Goal: Task Accomplishment & Management: Use online tool/utility

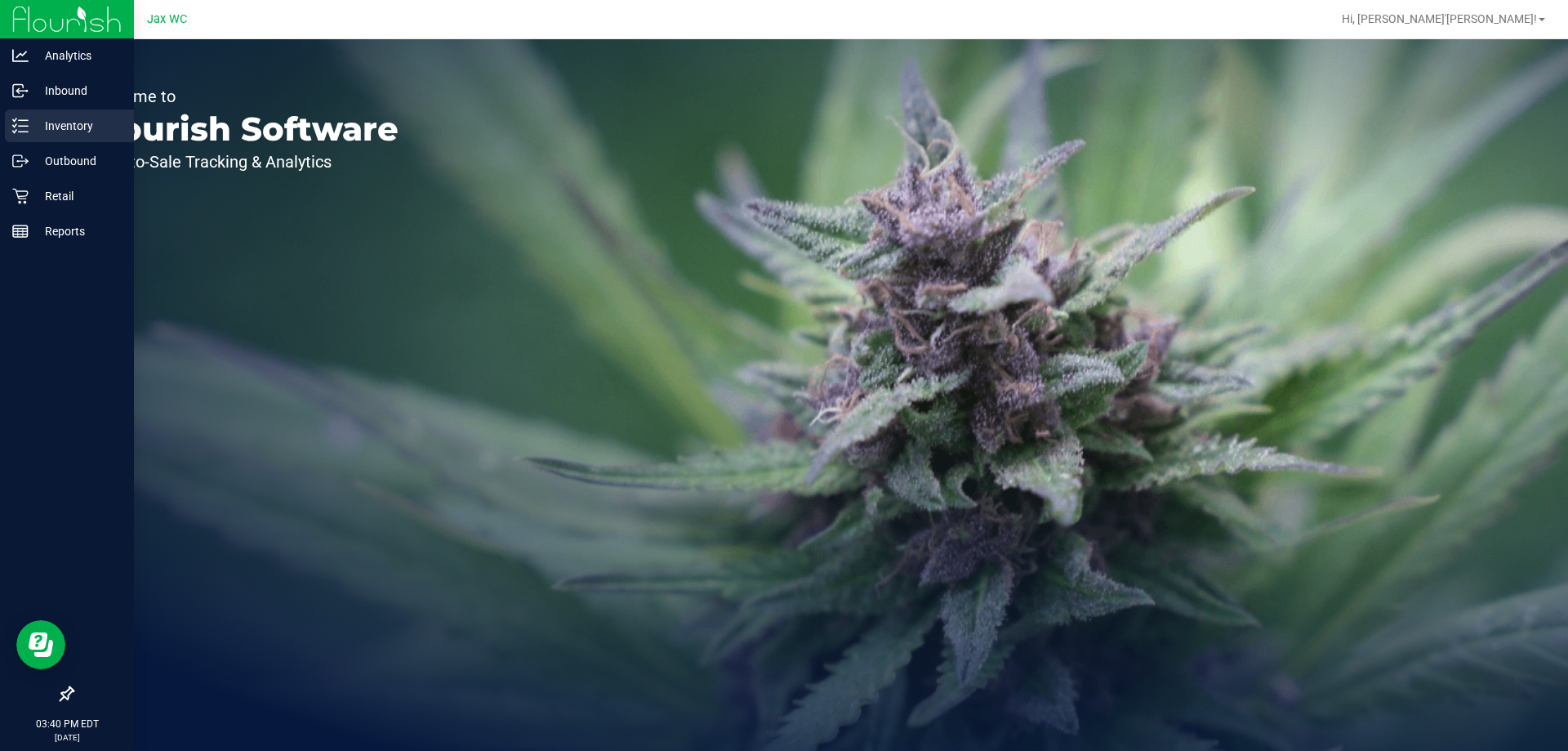
click at [55, 119] on p "Inventory" at bounding box center [77, 126] width 98 height 20
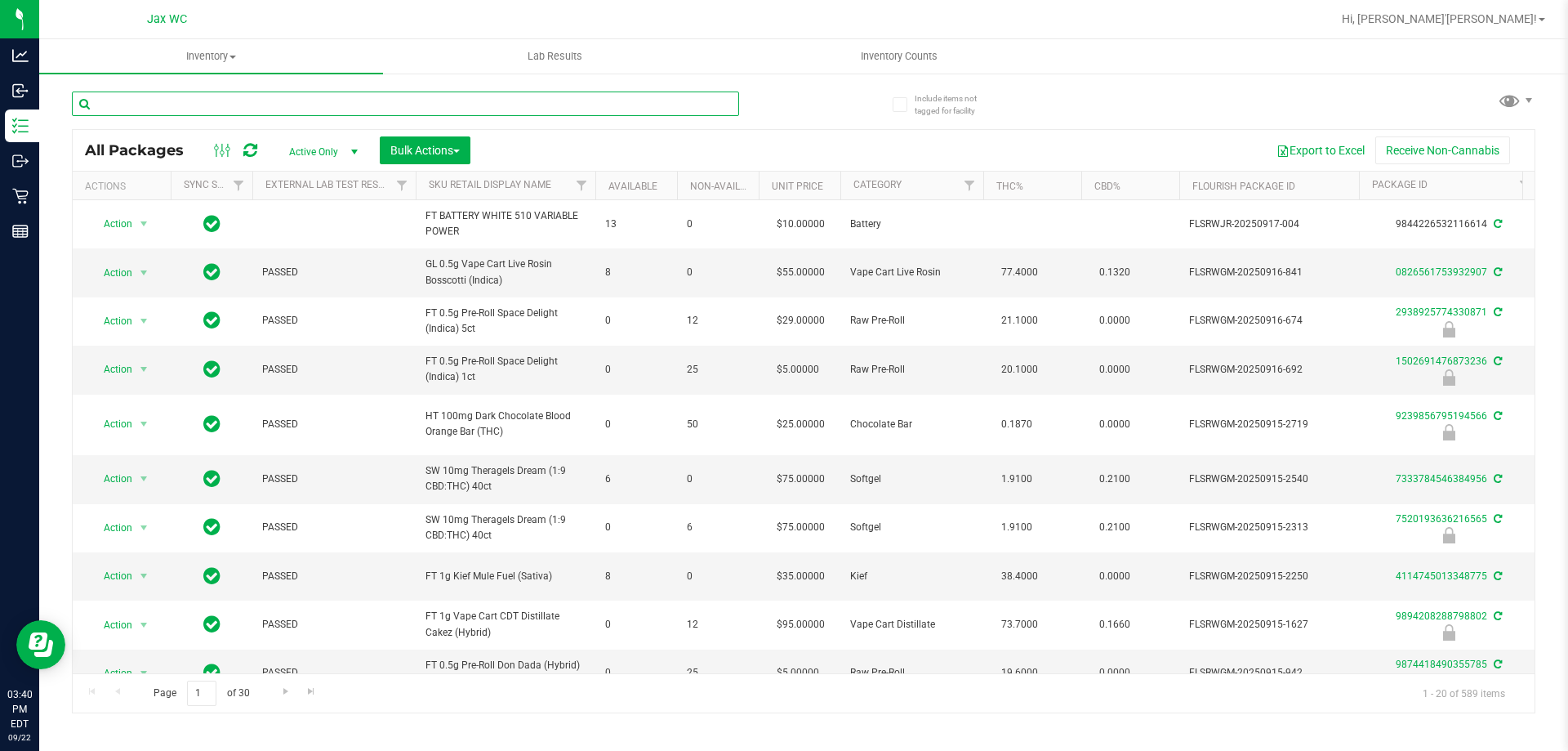
click at [293, 102] on input "text" at bounding box center [405, 104] width 667 height 25
type input "mec"
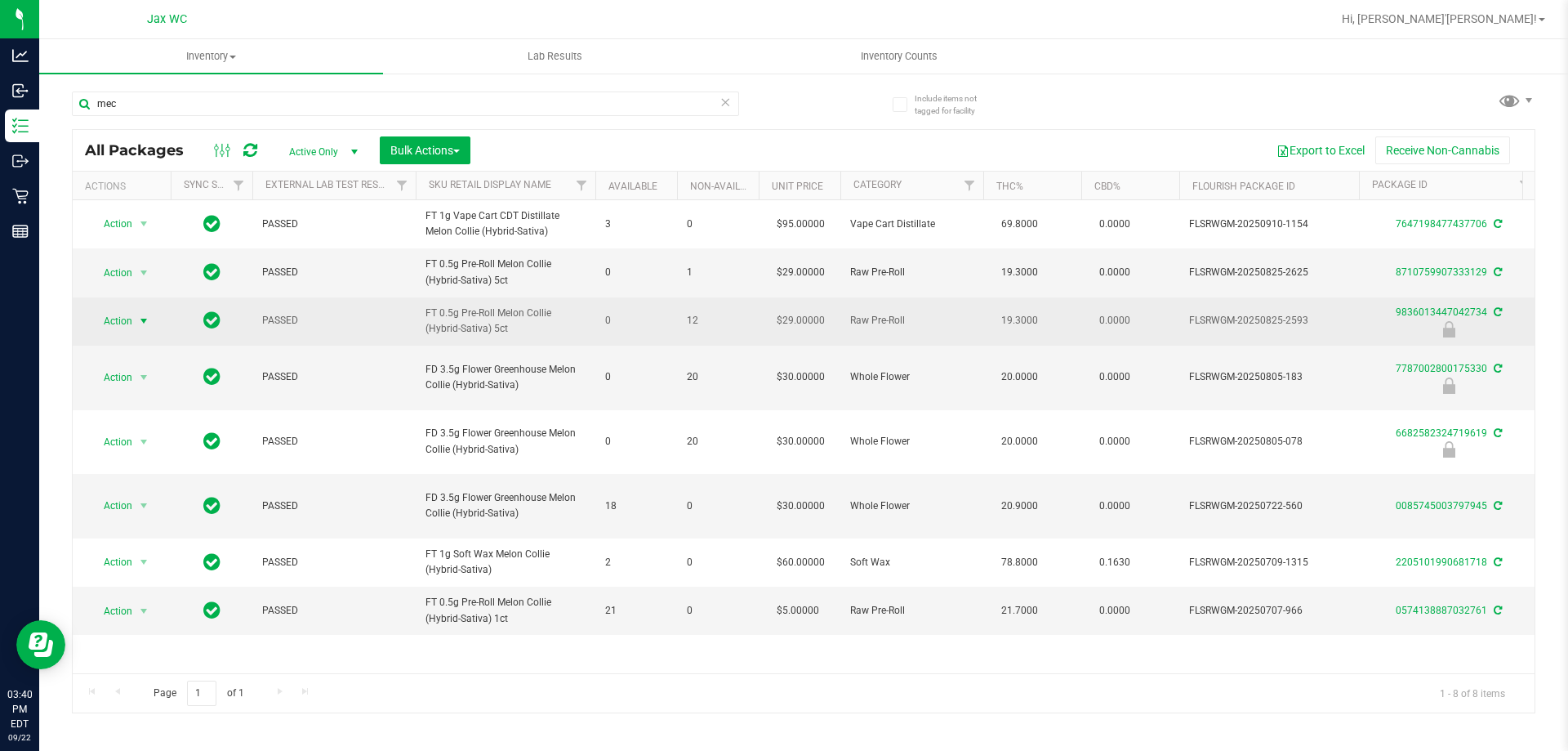
click at [145, 328] on span "select" at bounding box center [144, 321] width 13 height 13
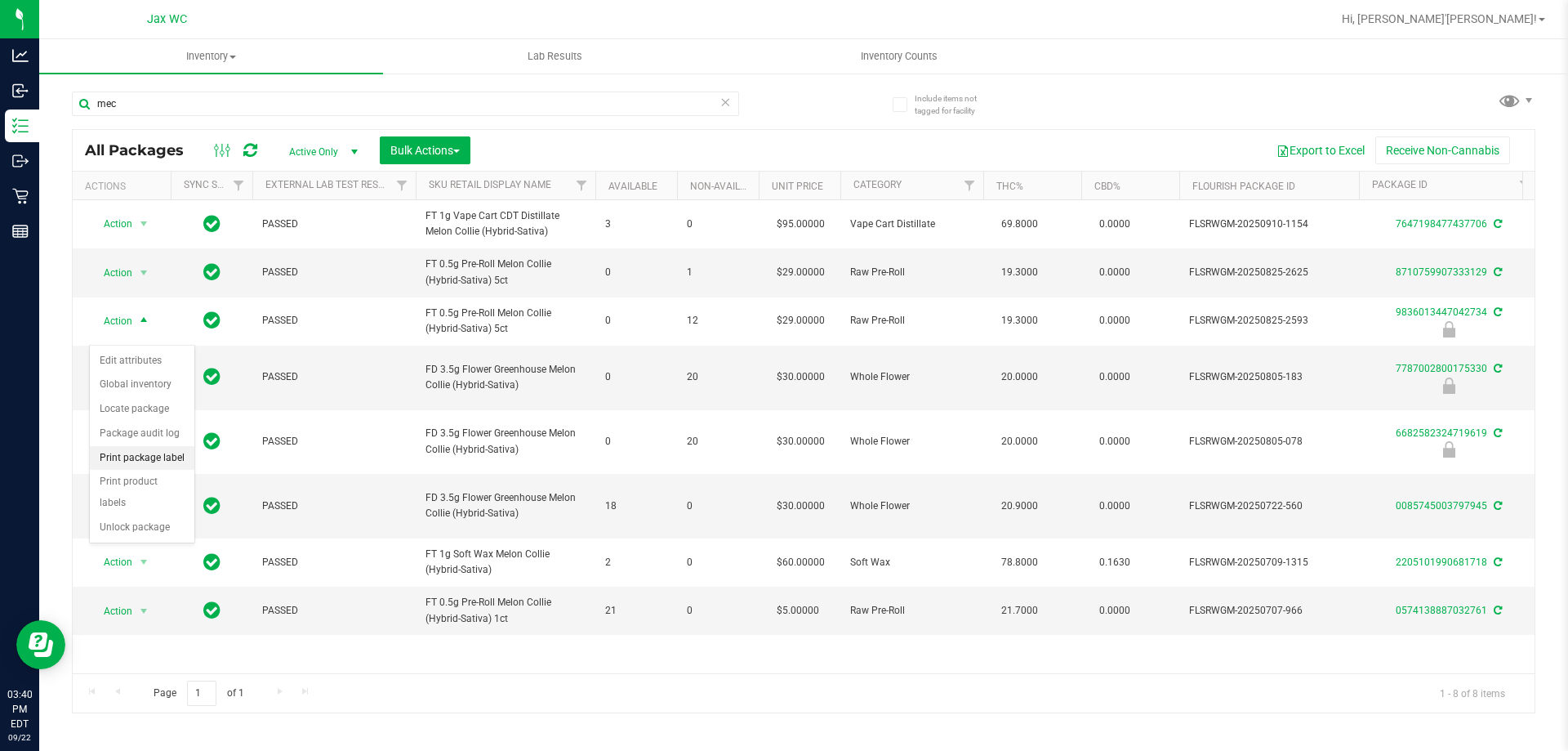
click at [152, 462] on li "Print package label" at bounding box center [142, 458] width 105 height 25
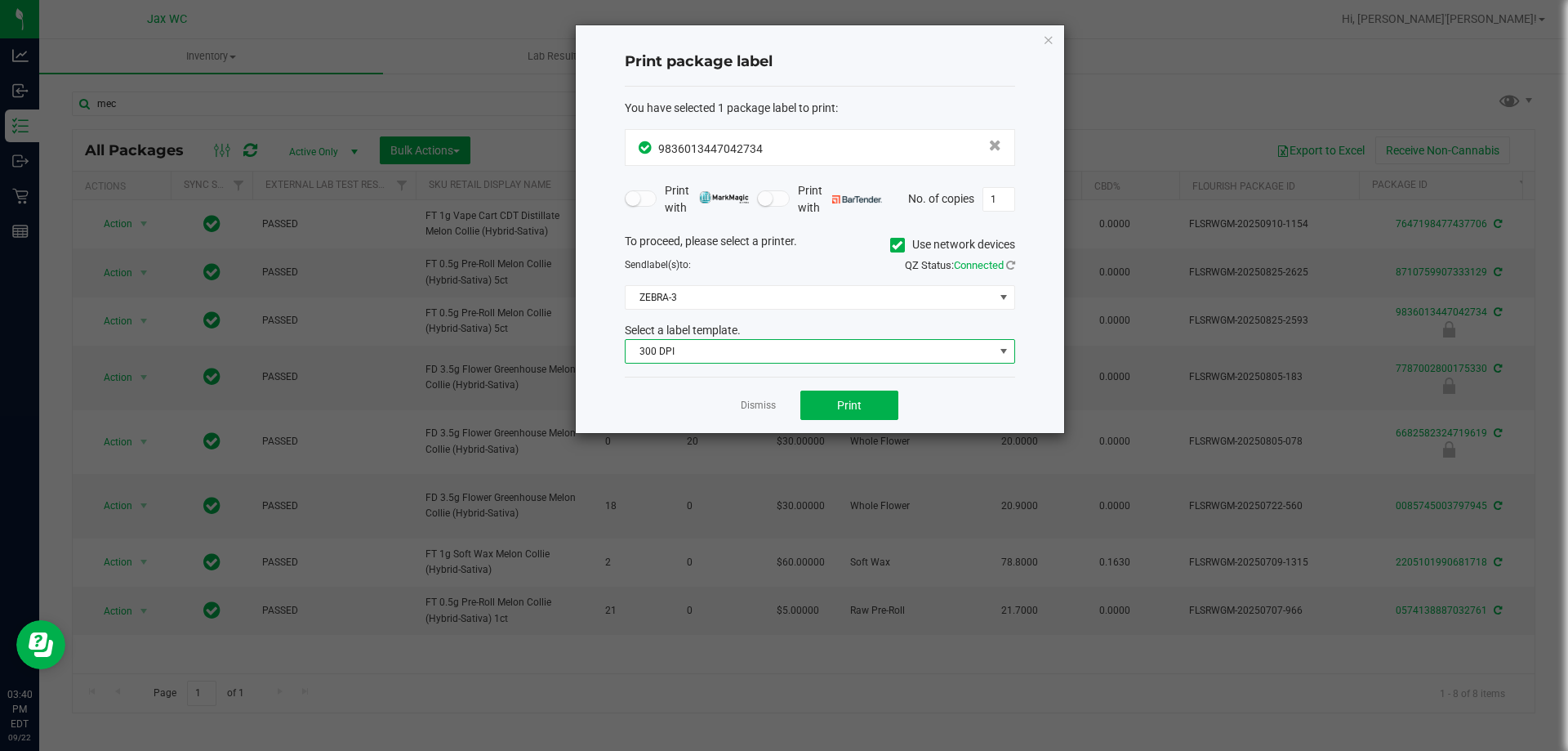
click at [825, 356] on span "300 DPI" at bounding box center [810, 351] width 369 height 23
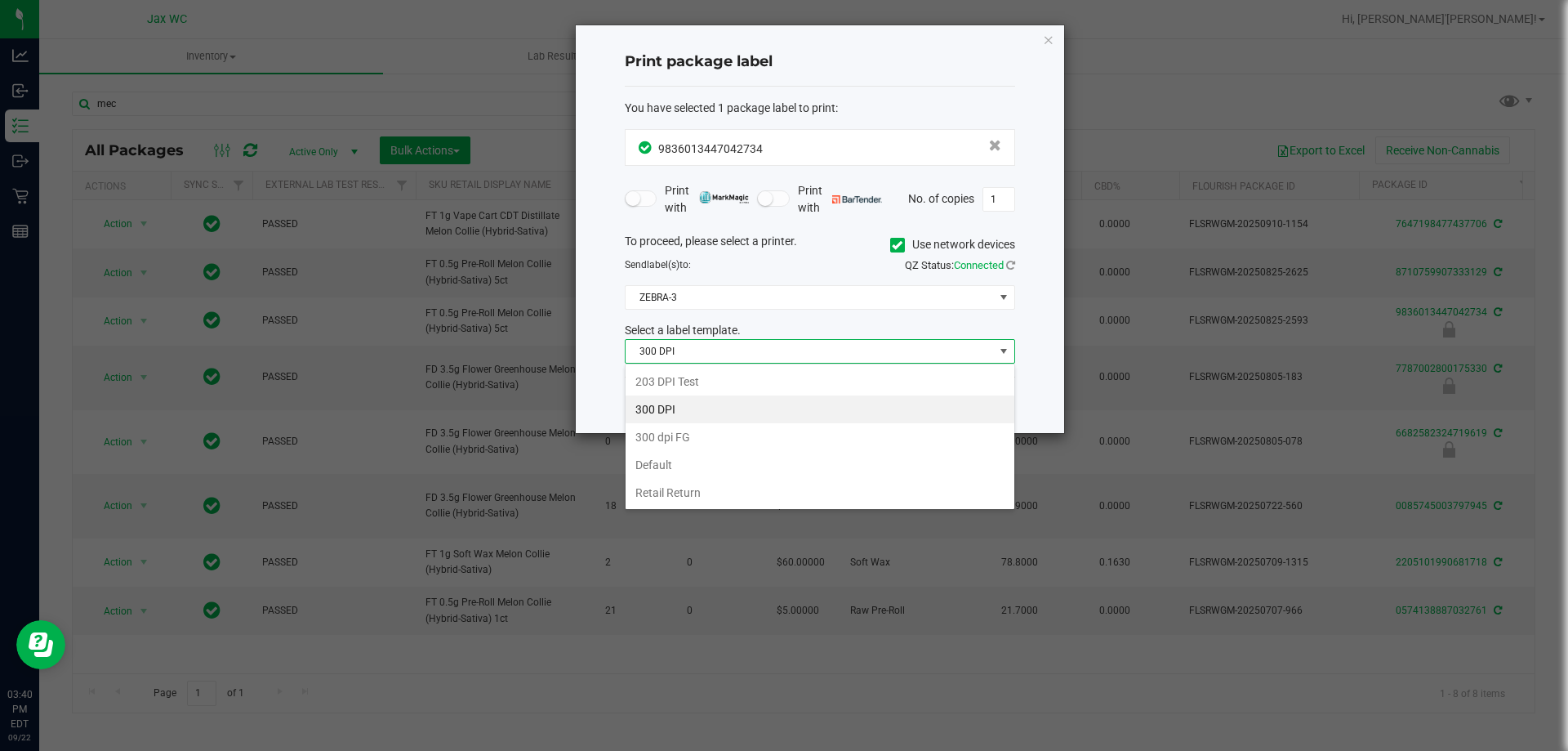
scroll to position [25, 390]
click at [733, 387] on li "203 DPI Test" at bounding box center [820, 381] width 389 height 27
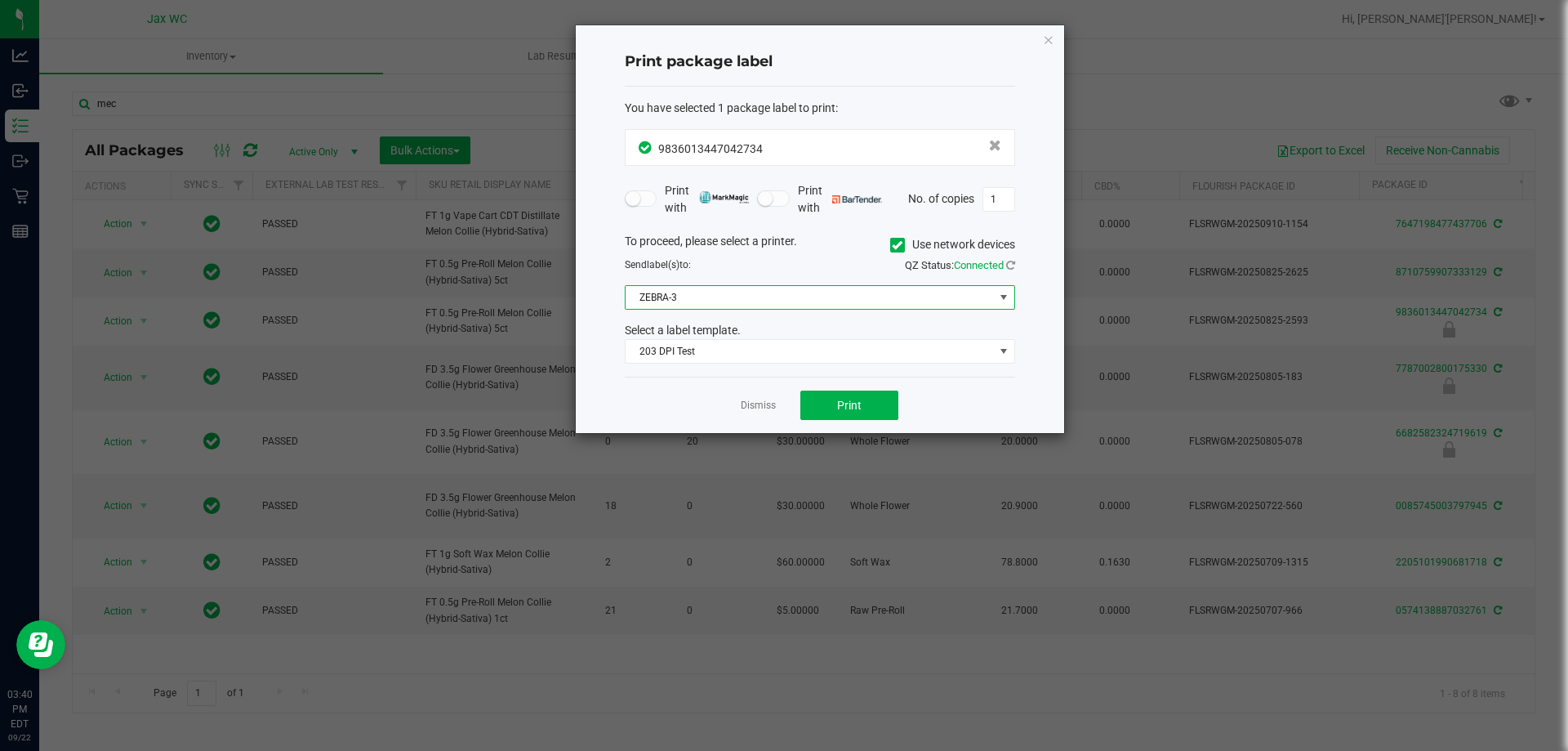
click at [770, 286] on span "ZEBRA-3" at bounding box center [810, 298] width 369 height 23
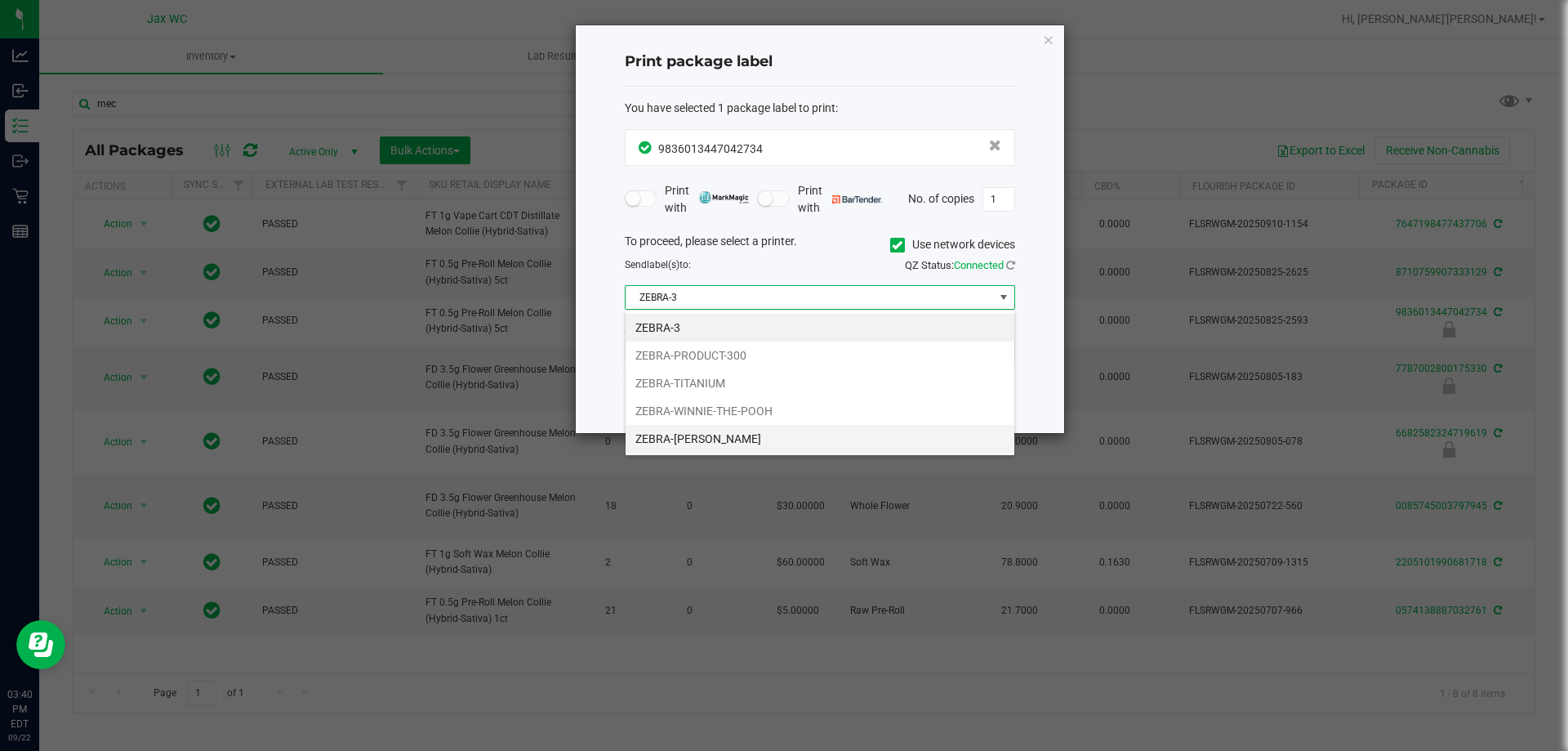
click at [764, 435] on li "ZEBRA-[PERSON_NAME]" at bounding box center [820, 438] width 389 height 27
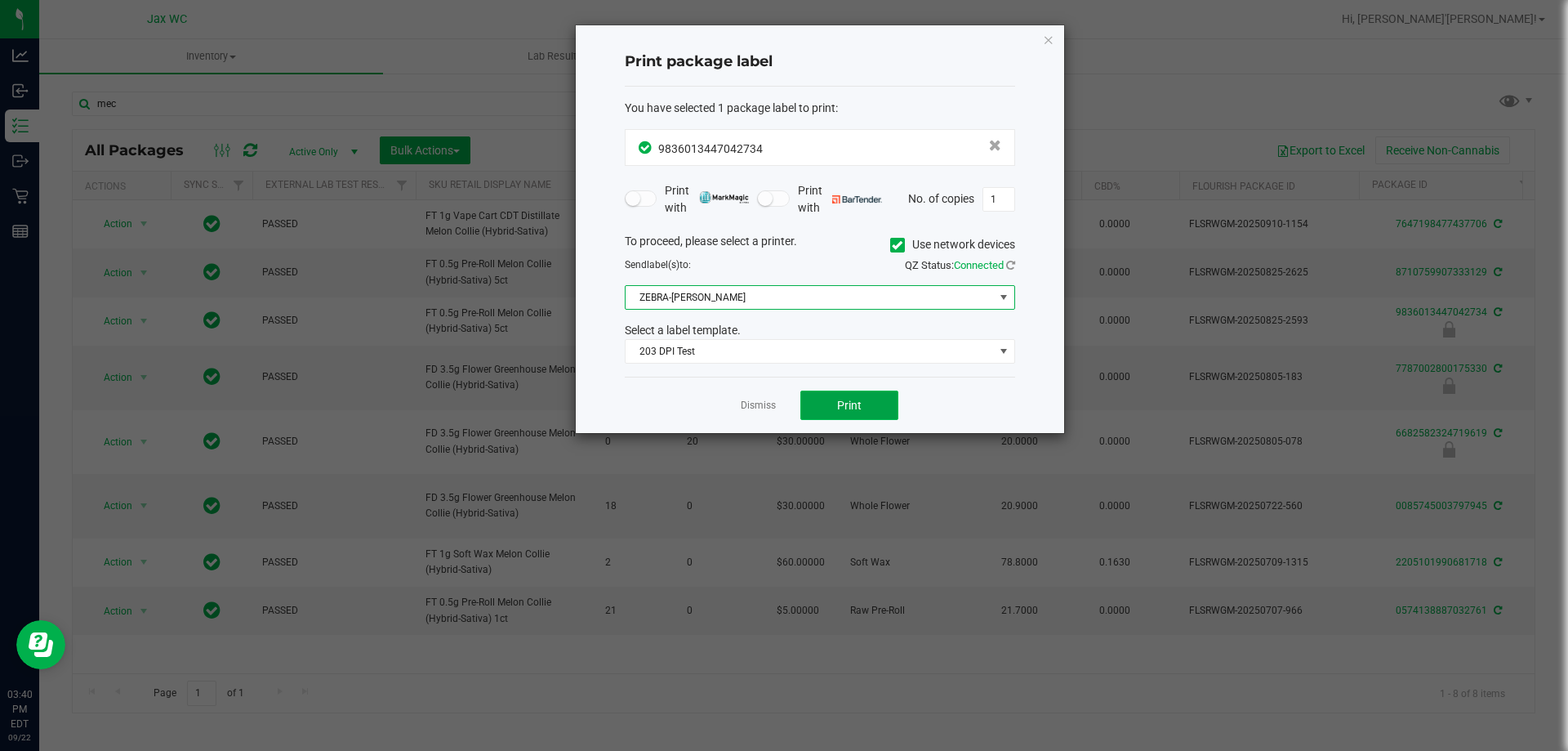
click at [840, 396] on button "Print" at bounding box center [849, 404] width 98 height 29
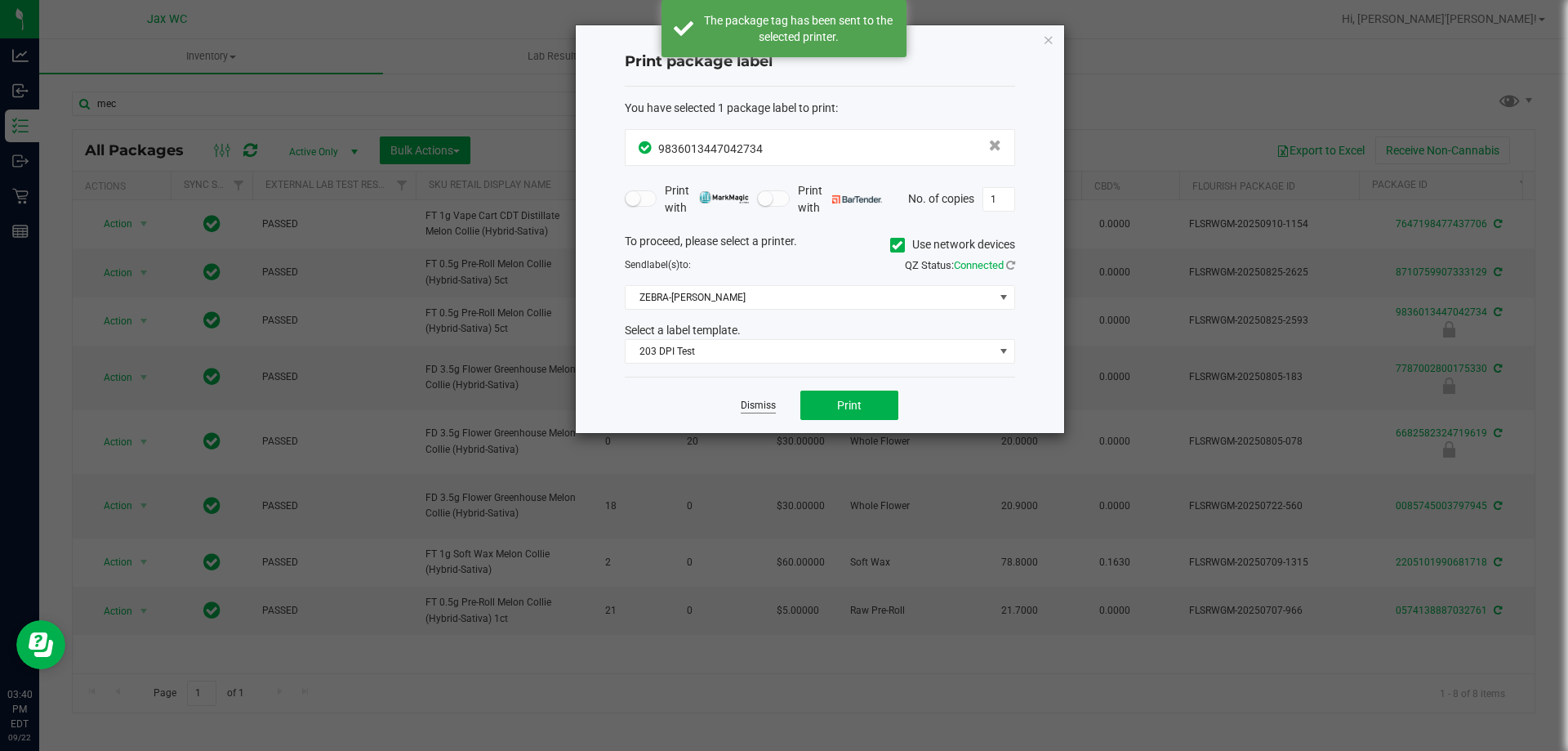
click at [765, 404] on link "Dismiss" at bounding box center [759, 406] width 35 height 14
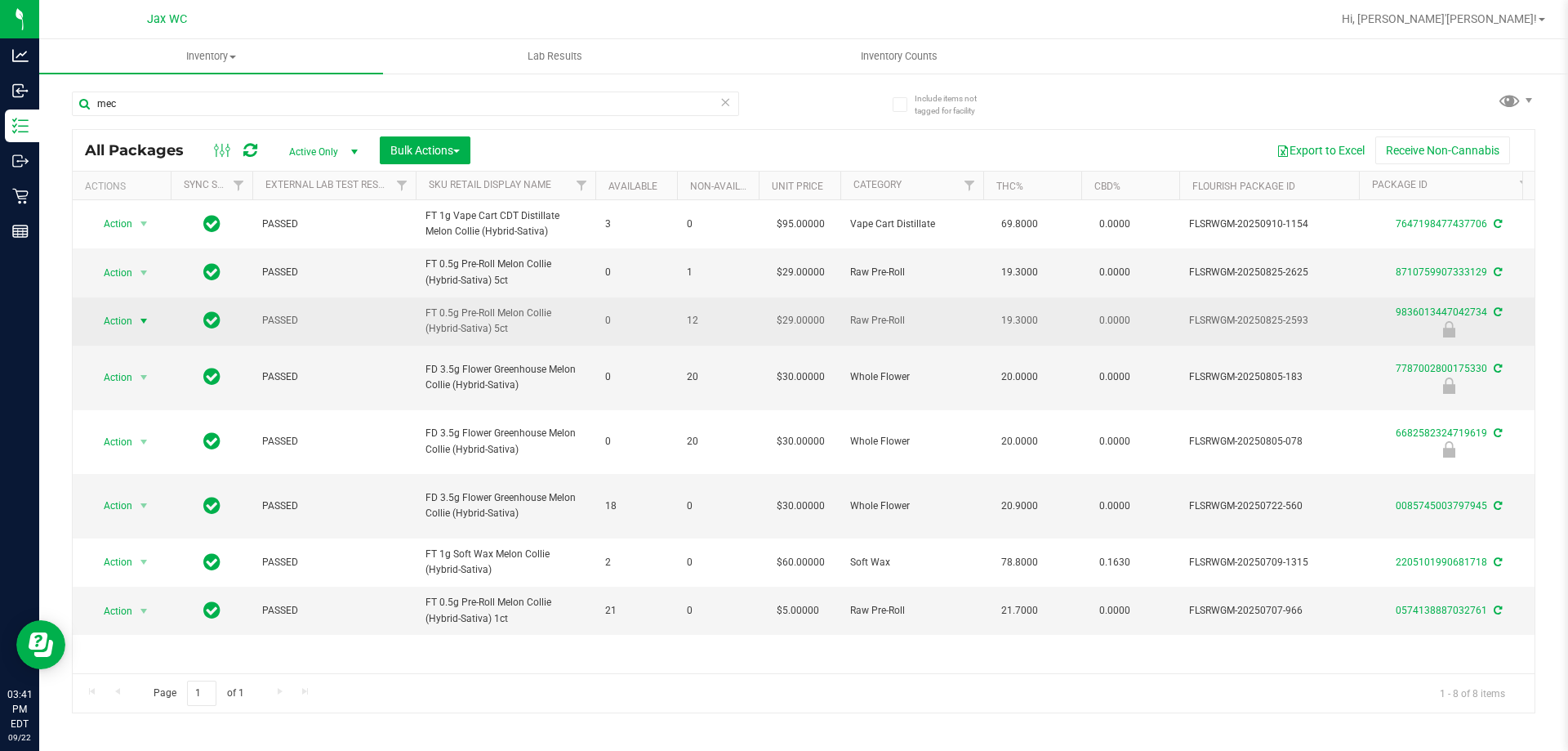
click at [120, 328] on span "Action" at bounding box center [111, 321] width 44 height 23
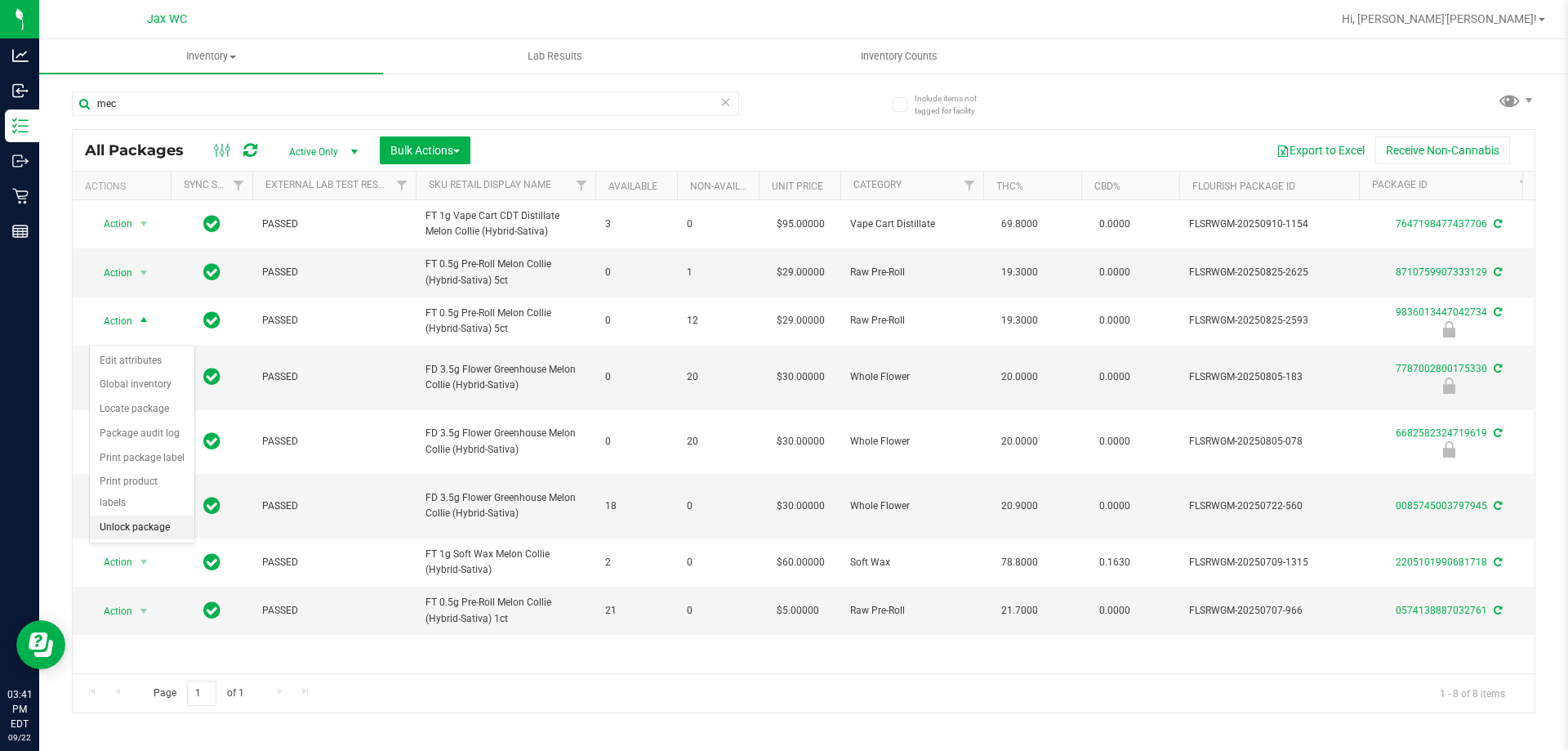
click at [151, 515] on li "Unlock package" at bounding box center [142, 528] width 105 height 25
